Goal: Task Accomplishment & Management: Use online tool/utility

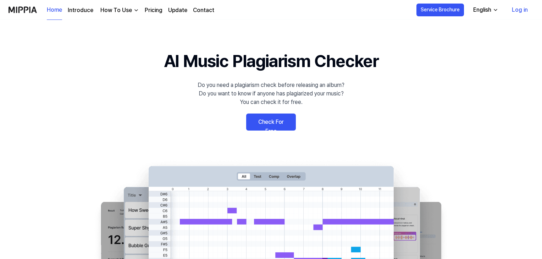
click at [275, 124] on link "Check For Free" at bounding box center [271, 121] width 50 height 17
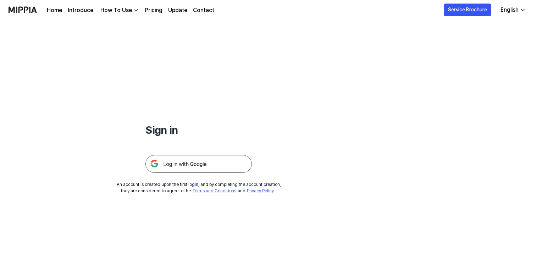
click at [186, 166] on img at bounding box center [198, 164] width 106 height 18
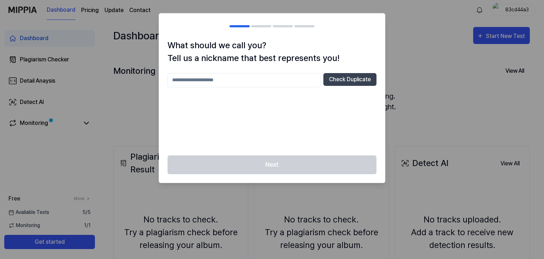
click at [179, 81] on input "text" at bounding box center [244, 80] width 153 height 14
type input "*******"
click at [350, 82] on button "Check Duplicate" at bounding box center [350, 79] width 53 height 13
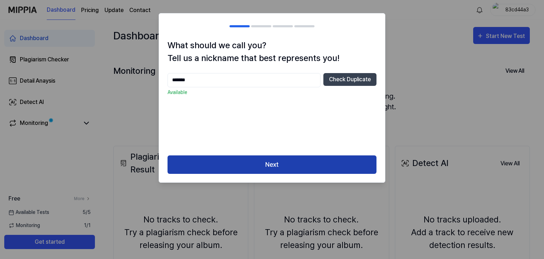
click at [281, 164] on button "Next" at bounding box center [272, 164] width 209 height 19
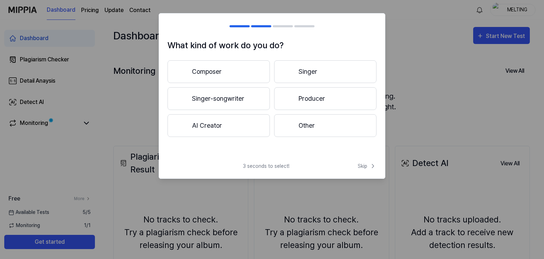
click at [210, 101] on button "Singer-songwriter" at bounding box center [219, 98] width 102 height 23
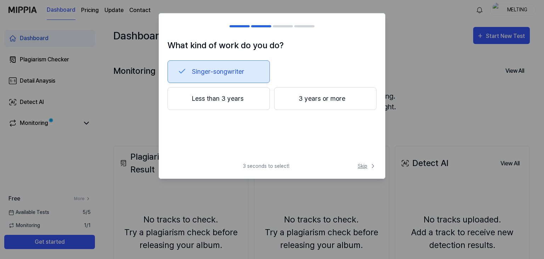
click at [361, 168] on span "Skip" at bounding box center [367, 165] width 19 height 7
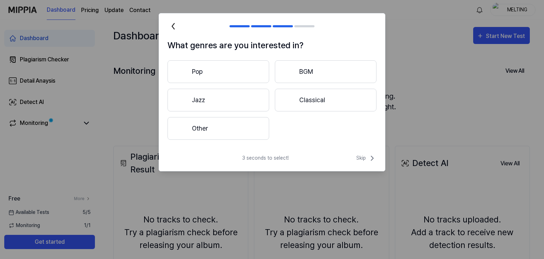
click at [205, 75] on button "Pop" at bounding box center [219, 71] width 102 height 23
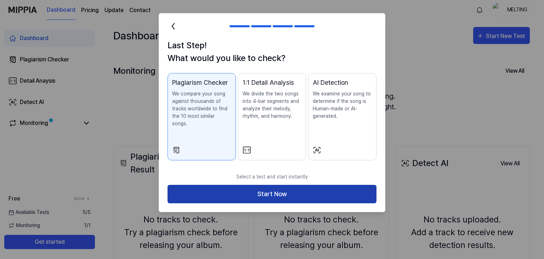
click at [274, 185] on button "Start Now" at bounding box center [272, 194] width 209 height 19
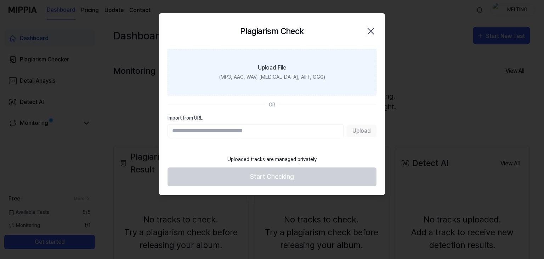
click at [272, 66] on div "Upload File" at bounding box center [272, 67] width 28 height 9
click at [0, 0] on input "Upload File (MP3, AAC, WAV, [MEDICAL_DATA], AIFF, OGG)" at bounding box center [0, 0] width 0 height 0
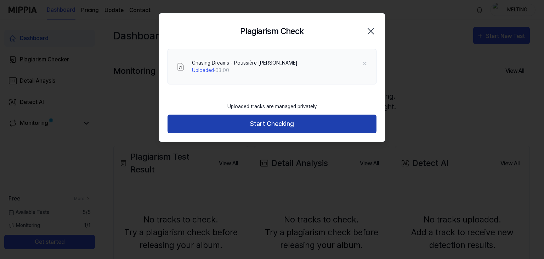
click at [274, 127] on button "Start Checking" at bounding box center [272, 123] width 209 height 19
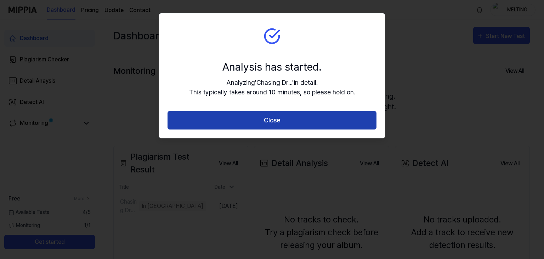
click at [272, 125] on button "Close" at bounding box center [272, 120] width 209 height 19
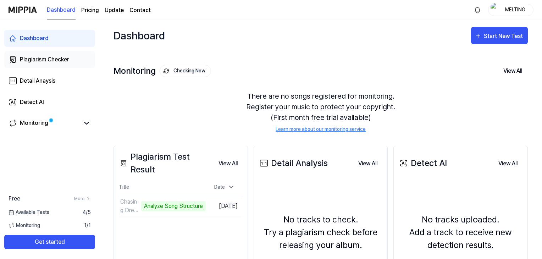
click at [40, 61] on div "Plagiarism Checker" at bounding box center [44, 59] width 49 height 9
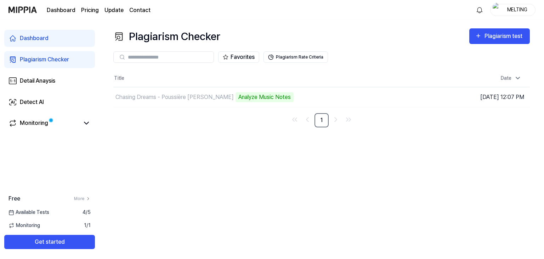
click at [285, 207] on div "Plagiarism Checker Plagiarism test Plagiarism Checker Detail Analysis Detect AI…" at bounding box center [321, 139] width 445 height 239
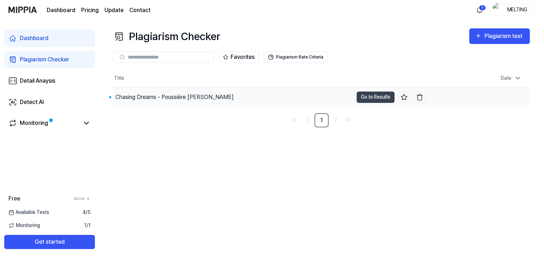
click at [151, 95] on div "Chasing Dreams - Poussière [PERSON_NAME]" at bounding box center [175, 97] width 118 height 9
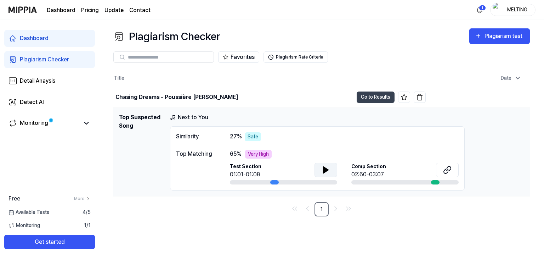
click at [325, 166] on icon at bounding box center [326, 170] width 9 height 9
drag, startPoint x: 176, startPoint y: 153, endPoint x: 290, endPoint y: 162, distance: 114.5
click at [290, 162] on div "Top Matching 65 % Very High Test Section 01:01-01:08 Comp Section 02:60-03:07" at bounding box center [317, 167] width 283 height 35
click at [180, 220] on div "Plagiarism Checker Plagiarism test Plagiarism Checker Detail Analysis Detect AI…" at bounding box center [321, 139] width 445 height 239
drag, startPoint x: 118, startPoint y: 118, endPoint x: 163, endPoint y: 126, distance: 45.4
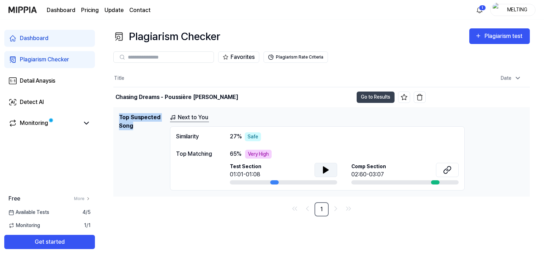
click at [163, 126] on td "Top Suspected Song Next to You Similarity 27 % Safe Top Matching 65 % Very High…" at bounding box center [321, 151] width 417 height 89
click at [200, 116] on link "Next to You" at bounding box center [189, 117] width 39 height 9
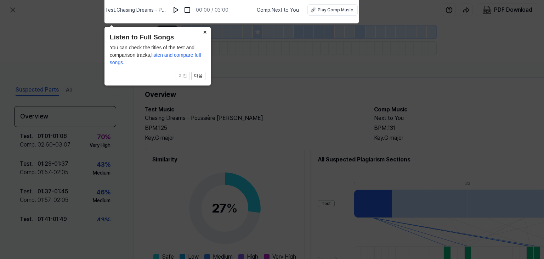
click at [206, 32] on button "×" at bounding box center [205, 32] width 11 height 10
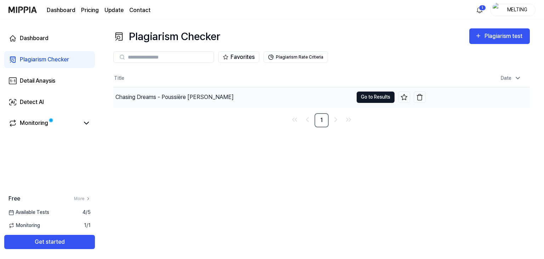
click at [364, 93] on button "Go to Results" at bounding box center [376, 96] width 38 height 11
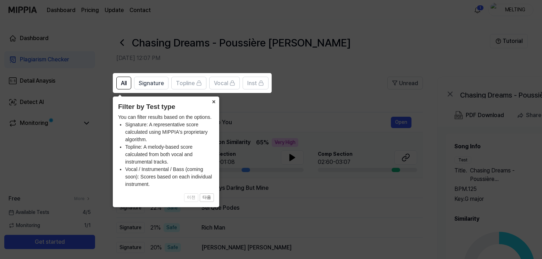
click at [212, 102] on button "×" at bounding box center [213, 101] width 11 height 10
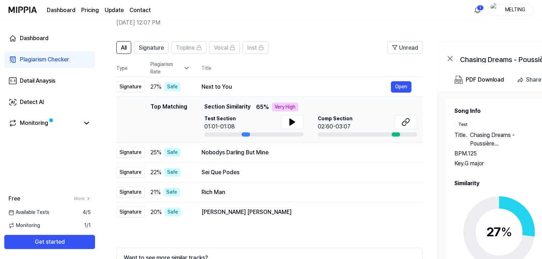
drag, startPoint x: 186, startPoint y: 108, endPoint x: 191, endPoint y: 110, distance: 5.9
click at [191, 110] on div "Top Matching Top Matching Section Similarity 65 % Very High Test Section 01:01-…" at bounding box center [269, 119] width 295 height 34
click at [492, 82] on div "PDF Download" at bounding box center [484, 79] width 38 height 9
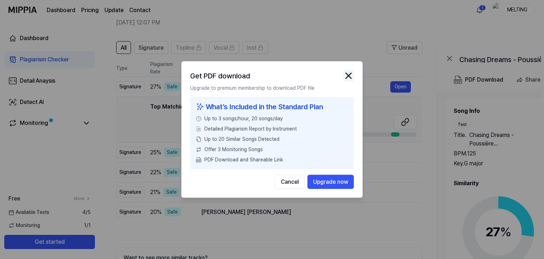
click at [350, 78] on img "button" at bounding box center [348, 76] width 11 height 11
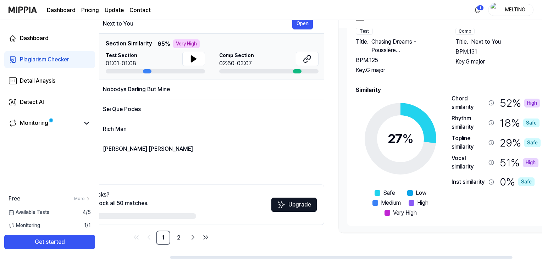
scroll to position [0, 129]
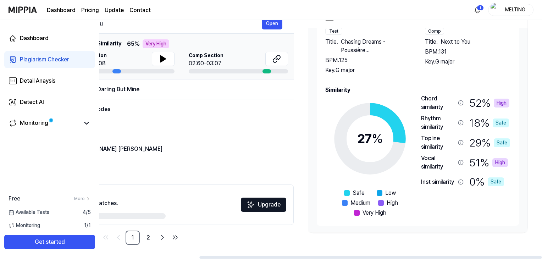
drag, startPoint x: 485, startPoint y: 90, endPoint x: 318, endPoint y: 73, distance: 168.1
click at [318, 74] on div "Song Info Test Title . Chasing Dreams - Poussière [PERSON_NAME] BPM. 125 Key. G…" at bounding box center [418, 115] width 202 height 220
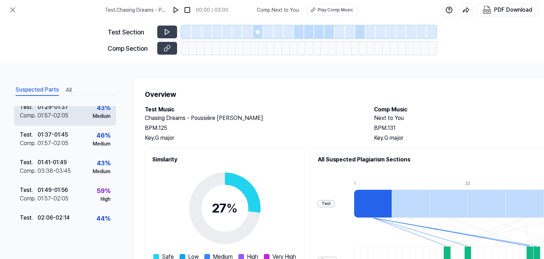
scroll to position [74, 0]
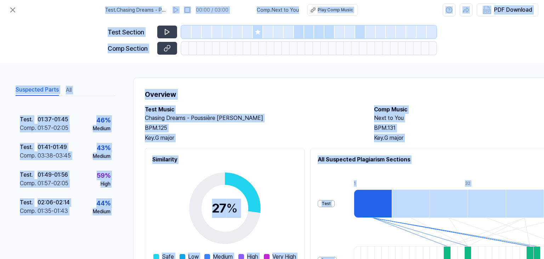
drag, startPoint x: 24, startPoint y: 5, endPoint x: 498, endPoint y: 202, distance: 513.0
click at [498, 202] on div "Test . Chasing Dreams - Poussière [PERSON_NAME] 00:00 / 03:00 Comp . Next to Yo…" at bounding box center [272, 129] width 544 height 259
click at [322, 142] on div "Overview Test Music Chasing Dreams - Poussière [PERSON_NAME] BPM. 125 Key. G ma…" at bounding box center [367, 220] width 468 height 286
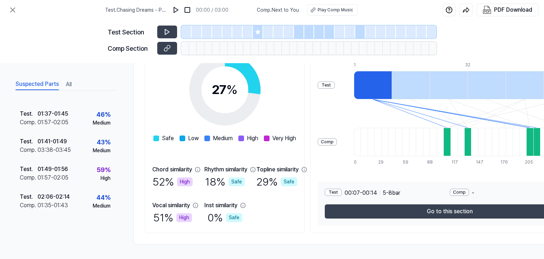
scroll to position [121, 0]
drag, startPoint x: 150, startPoint y: 166, endPoint x: 193, endPoint y: 165, distance: 43.3
click at [193, 165] on div "Similarity 27 % Safe Low Medium High Very High Chord similarity 52 % High Rhyth…" at bounding box center [225, 130] width 160 height 203
drag, startPoint x: 148, startPoint y: 201, endPoint x: 184, endPoint y: 202, distance: 35.5
click at [191, 201] on div "Similarity 27 % Safe Low Medium High Very High Chord similarity 52 % High Rhyth…" at bounding box center [225, 130] width 160 height 203
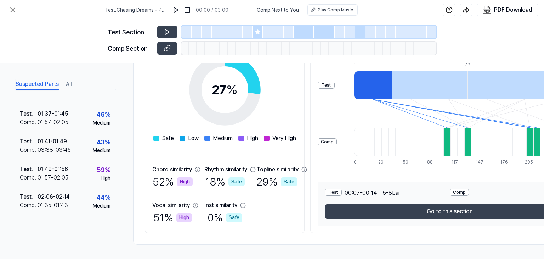
click at [133, 155] on div "Overview Test Music Chasing Dreams - Poussière [PERSON_NAME] BPM. 125 Key. G ma…" at bounding box center [367, 102] width 468 height 286
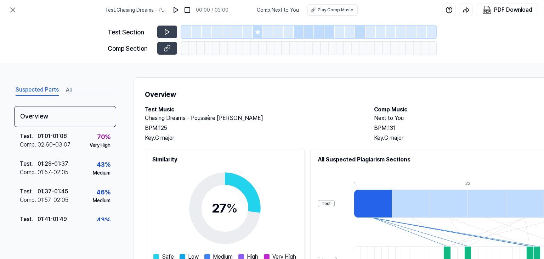
scroll to position [0, 0]
click at [17, 10] on icon at bounding box center [13, 10] width 9 height 9
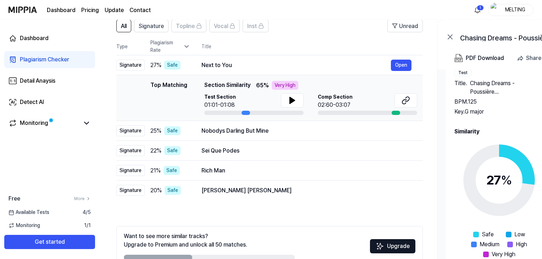
scroll to position [71, 0]
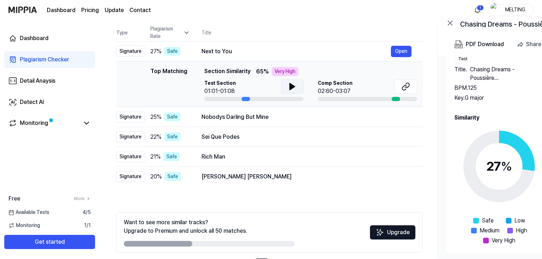
click at [293, 84] on icon at bounding box center [292, 86] width 9 height 9
click at [303, 69] on div "Top Matching Section Similarity 65 % Very High" at bounding box center [310, 71] width 213 height 9
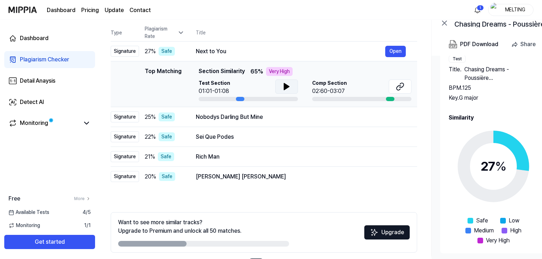
scroll to position [0, 0]
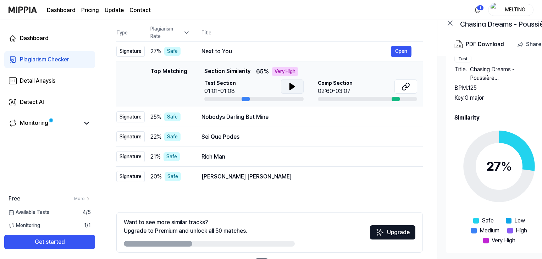
drag, startPoint x: 250, startPoint y: 70, endPoint x: 253, endPoint y: 71, distance: 3.6
click at [253, 71] on div "Top Matching Section Similarity 65 % Very High" at bounding box center [310, 71] width 213 height 9
drag, startPoint x: 203, startPoint y: 71, endPoint x: 238, endPoint y: 70, distance: 34.4
click at [238, 70] on span "Section Similarity" at bounding box center [227, 71] width 46 height 9
click at [291, 85] on icon at bounding box center [292, 86] width 5 height 6
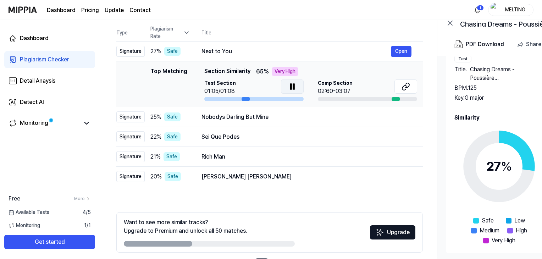
click at [291, 85] on icon at bounding box center [292, 86] width 9 height 9
click at [292, 84] on icon at bounding box center [292, 86] width 9 height 9
click at [26, 12] on img at bounding box center [23, 9] width 28 height 19
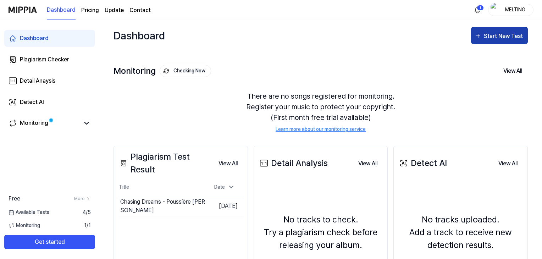
click at [490, 37] on div "Start New Test" at bounding box center [504, 36] width 40 height 9
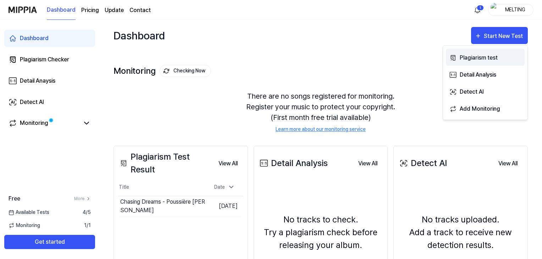
click at [486, 55] on div "Plagiarism test" at bounding box center [490, 57] width 62 height 9
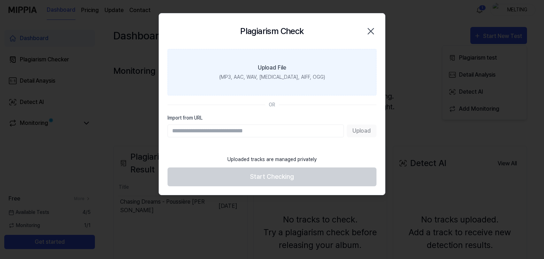
click at [273, 69] on div "Upload File" at bounding box center [272, 67] width 28 height 9
click at [0, 0] on input "Upload File (MP3, AAC, WAV, [MEDICAL_DATA], AIFF, OGG)" at bounding box center [0, 0] width 0 height 0
click at [270, 60] on label "Upload File (MP3, AAC, WAV, [MEDICAL_DATA], AIFF, OGG)" at bounding box center [272, 72] width 209 height 46
click at [0, 0] on input "Upload File (MP3, AAC, WAV, [MEDICAL_DATA], AIFF, OGG)" at bounding box center [0, 0] width 0 height 0
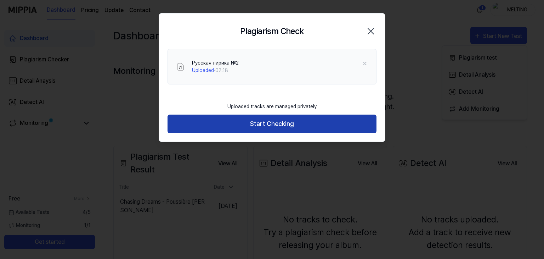
click at [267, 124] on button "Start Checking" at bounding box center [272, 123] width 209 height 19
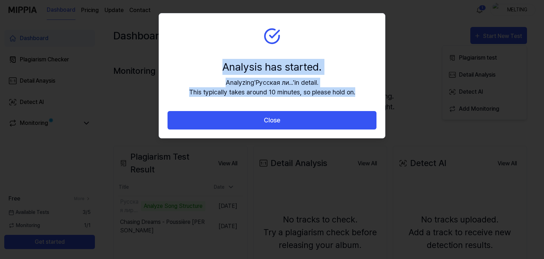
drag, startPoint x: 224, startPoint y: 64, endPoint x: 374, endPoint y: 93, distance: 153.0
click at [374, 93] on section "Analysis has started. Analyzing ' Русская ли... ' in detail. This typically tak…" at bounding box center [272, 61] width 226 height 97
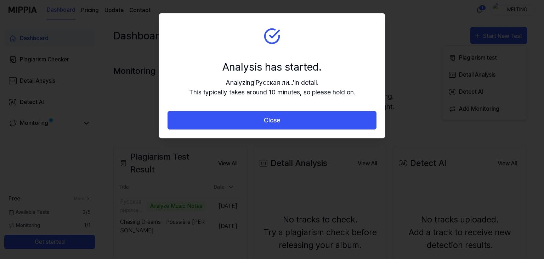
click at [84, 85] on div at bounding box center [272, 129] width 544 height 259
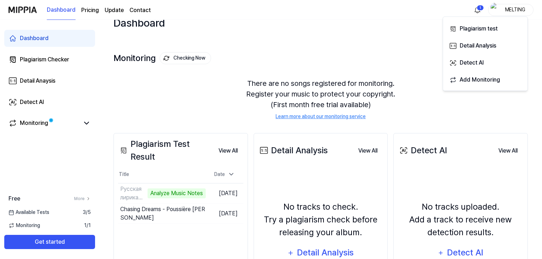
scroll to position [35, 0]
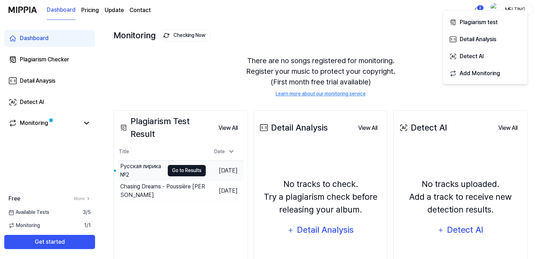
click at [179, 167] on button "Go to Results" at bounding box center [187, 170] width 38 height 11
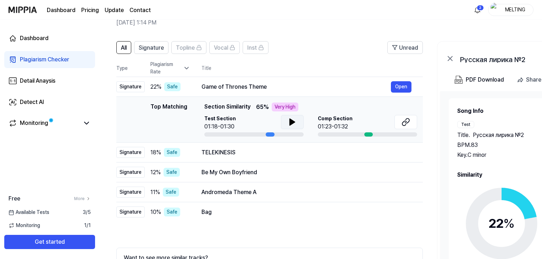
click at [292, 121] on icon at bounding box center [292, 122] width 5 height 6
click at [293, 121] on icon at bounding box center [293, 122] width 1 height 6
drag, startPoint x: 204, startPoint y: 106, endPoint x: 242, endPoint y: 105, distance: 37.9
click at [242, 105] on span "Section Similarity" at bounding box center [227, 106] width 46 height 9
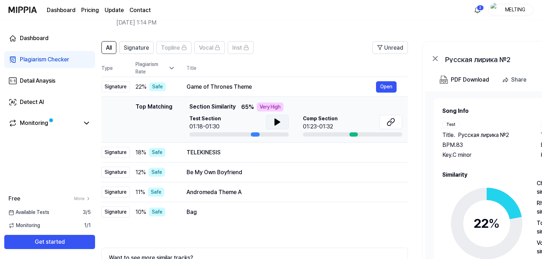
scroll to position [0, 7]
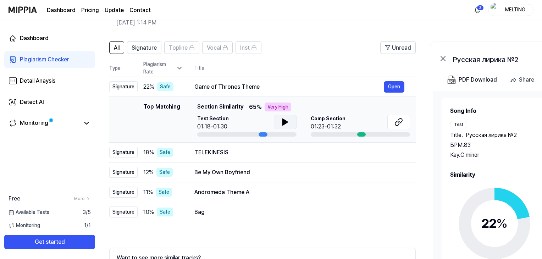
drag, startPoint x: 250, startPoint y: 107, endPoint x: 242, endPoint y: 106, distance: 7.2
click at [242, 106] on div "Top Matching Section Similarity 65 % Very High" at bounding box center [303, 106] width 213 height 9
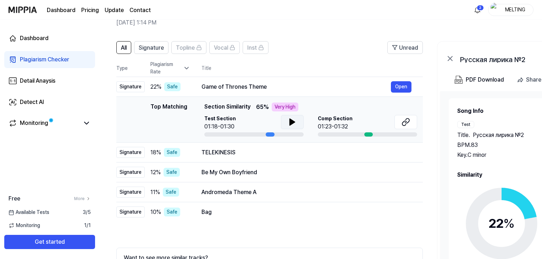
drag, startPoint x: 195, startPoint y: 105, endPoint x: 212, endPoint y: 105, distance: 17.4
click at [212, 105] on div "Top Matching Top Matching Section Similarity 65 % Very High Test Section 01:18-…" at bounding box center [269, 119] width 295 height 34
click at [290, 122] on icon at bounding box center [292, 122] width 5 height 6
click at [393, 86] on button "Open" at bounding box center [400, 86] width 21 height 11
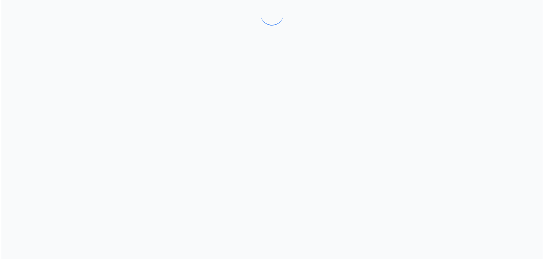
scroll to position [0, 0]
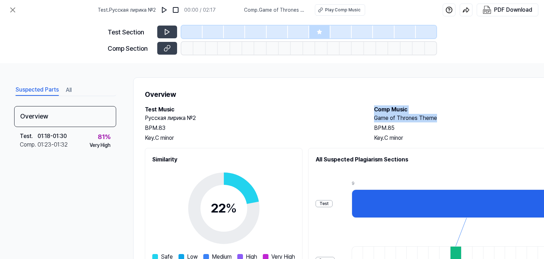
drag, startPoint x: 374, startPoint y: 110, endPoint x: 451, endPoint y: 122, distance: 78.3
click at [451, 122] on div "Test Music Русская лирика №2 BPM. 83 Key. C minor Comp Music Game of Thrones Th…" at bounding box center [367, 123] width 445 height 37
click at [476, 114] on h2 "Game of Thrones Theme" at bounding box center [481, 118] width 215 height 9
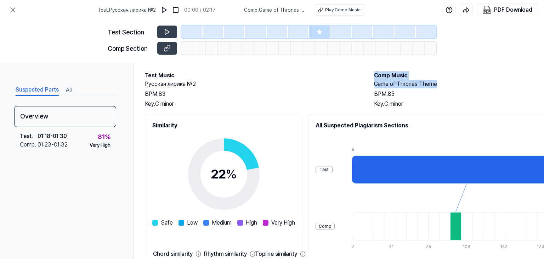
scroll to position [35, 0]
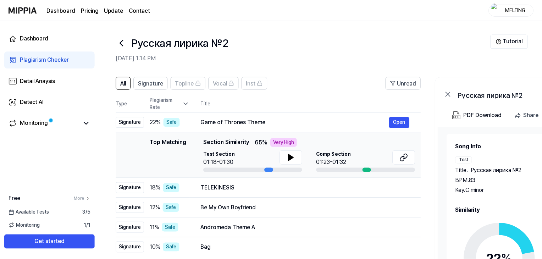
scroll to position [35, 0]
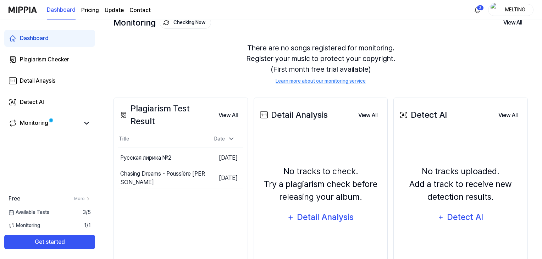
scroll to position [86, 0]
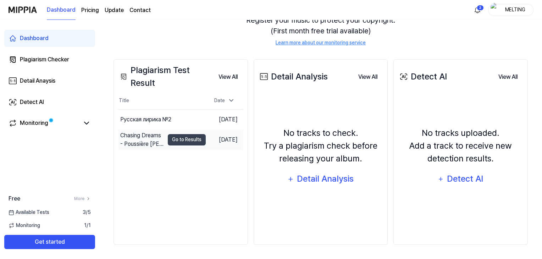
click at [146, 135] on div "Chasing Dreams - Poussière [PERSON_NAME]" at bounding box center [142, 139] width 44 height 17
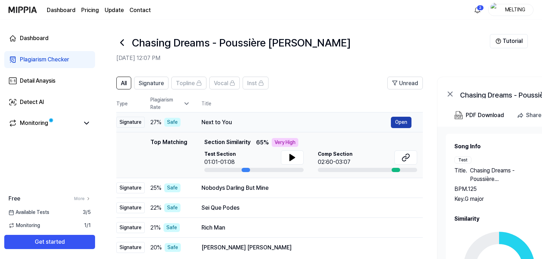
click at [399, 122] on button "Open" at bounding box center [401, 122] width 21 height 11
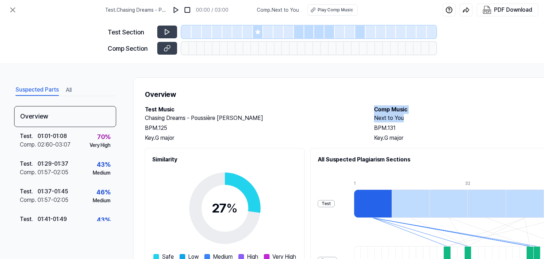
drag, startPoint x: 383, startPoint y: 109, endPoint x: 411, endPoint y: 118, distance: 29.8
click at [411, 118] on div "Test Music Chasing Dreams - Poussière [PERSON_NAME] BPM. 125 Key. G major Comp …" at bounding box center [367, 123] width 445 height 37
click at [434, 114] on h2 "Next to You" at bounding box center [481, 118] width 215 height 9
drag, startPoint x: 373, startPoint y: 118, endPoint x: 404, endPoint y: 118, distance: 31.2
click at [404, 118] on div "Test Music Chasing Dreams - Poussière [PERSON_NAME] BPM. 125 Key. G major Comp …" at bounding box center [367, 123] width 445 height 37
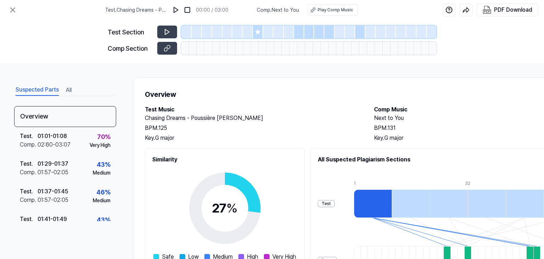
click at [442, 110] on h2 "Comp Music" at bounding box center [481, 109] width 215 height 9
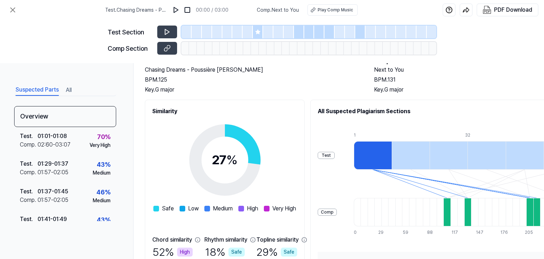
scroll to position [35, 0]
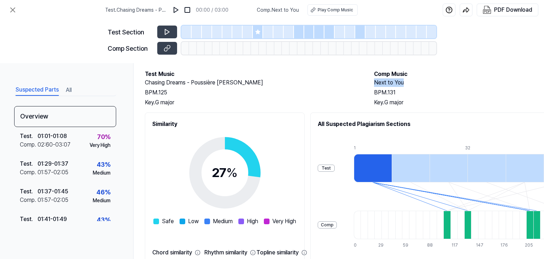
drag, startPoint x: 374, startPoint y: 83, endPoint x: 408, endPoint y: 86, distance: 34.3
click at [408, 86] on div "Test Music Chasing Dreams - Poussière [PERSON_NAME] BPM. 125 Key. G major Comp …" at bounding box center [367, 88] width 445 height 37
click at [69, 18] on div "Test . Chasing Dreams - Poussière [PERSON_NAME] 00:00 / 03:00 Comp . Next to Yo…" at bounding box center [272, 10] width 544 height 20
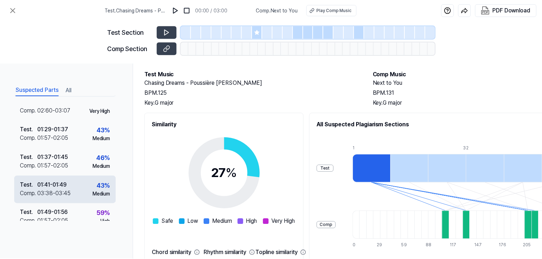
scroll to position [4, 0]
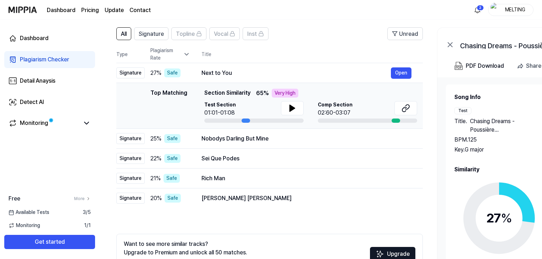
scroll to position [71, 0]
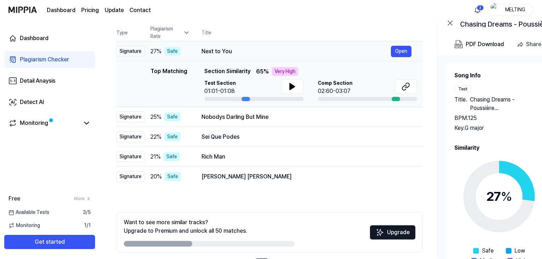
click at [197, 50] on td "Next to You Open" at bounding box center [306, 51] width 233 height 20
drag, startPoint x: 197, startPoint y: 50, endPoint x: 231, endPoint y: 52, distance: 34.1
click at [231, 52] on td "Next to You Open" at bounding box center [306, 51] width 233 height 20
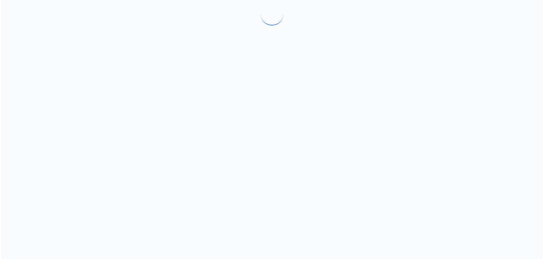
scroll to position [0, 0]
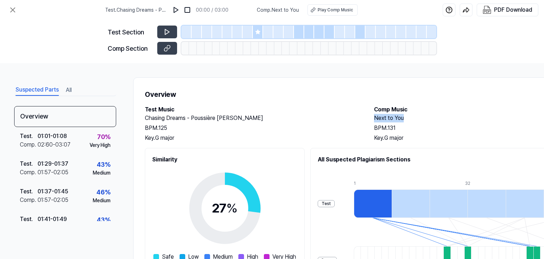
drag, startPoint x: 375, startPoint y: 118, endPoint x: 408, endPoint y: 122, distance: 33.6
click at [408, 122] on div "Next to You BPM. 131 Key. G major" at bounding box center [481, 128] width 215 height 28
copy h2 "Next to You"
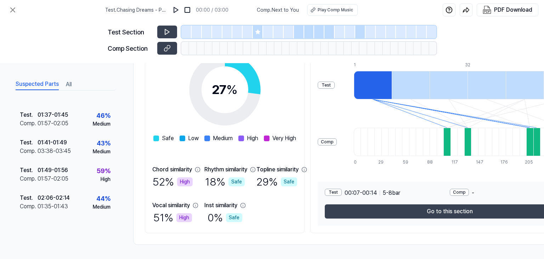
scroll to position [121, 0]
drag, startPoint x: 151, startPoint y: 165, endPoint x: 192, endPoint y: 167, distance: 41.5
click at [192, 167] on div "Similarity 27 % Safe Low Medium High Very High Chord similarity 52 % High Rhyth…" at bounding box center [225, 130] width 160 height 203
click at [146, 183] on div "Similarity 27 % Safe Low Medium High Very High Chord similarity 52 % High Rhyth…" at bounding box center [225, 130] width 160 height 203
drag, startPoint x: 152, startPoint y: 203, endPoint x: 187, endPoint y: 203, distance: 35.4
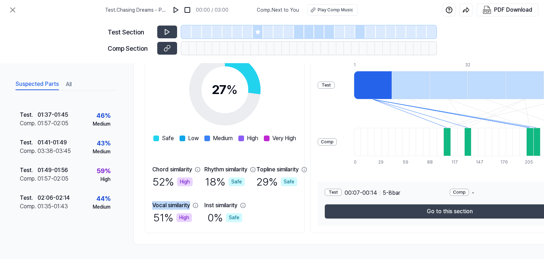
click at [189, 203] on div "Similarity 27 % Safe Low Medium High Very High Chord similarity 52 % High Rhyth…" at bounding box center [225, 130] width 160 height 203
click at [146, 198] on div "Similarity 27 % Safe Low Medium High Very High Chord similarity 52 % High Rhyth…" at bounding box center [225, 130] width 160 height 203
drag, startPoint x: 152, startPoint y: 201, endPoint x: 190, endPoint y: 202, distance: 37.2
click at [190, 202] on div "Vocal similarity" at bounding box center [171, 205] width 38 height 9
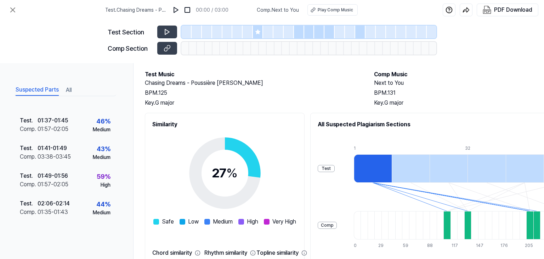
scroll to position [35, 0]
